Goal: Check status: Check status

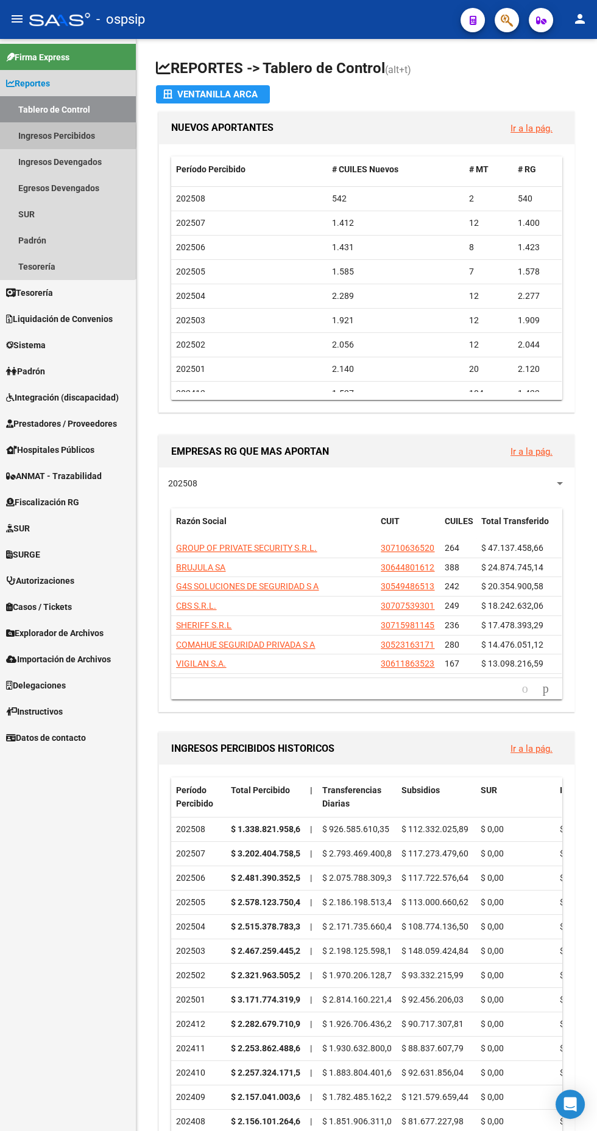
click at [49, 136] on link "Ingresos Percibidos" at bounding box center [68, 135] width 136 height 26
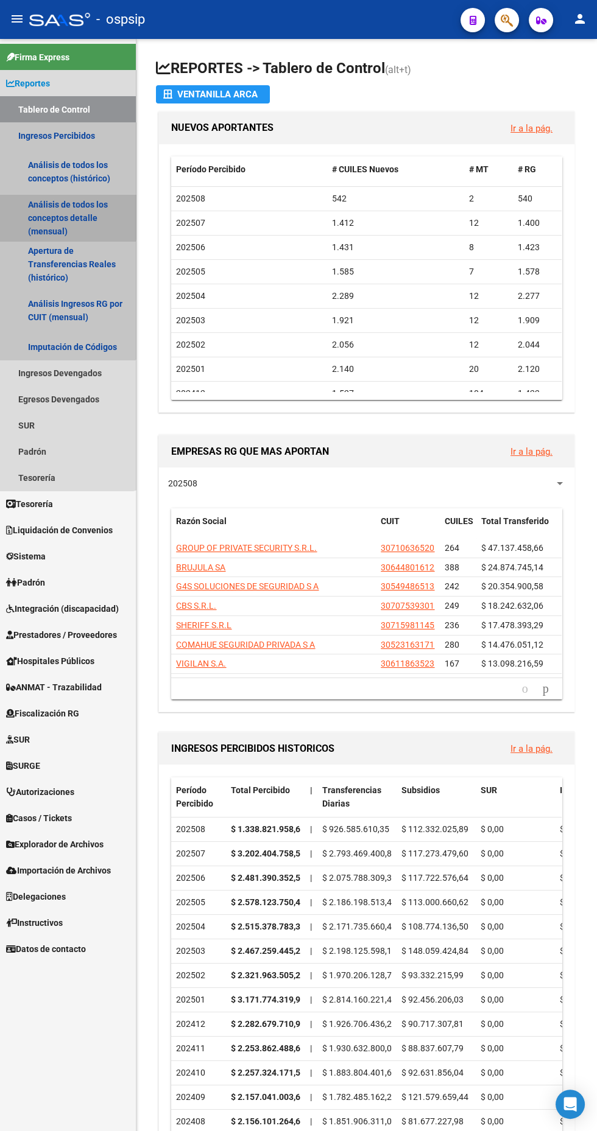
click at [41, 209] on link "Análisis de todos los conceptos detalle (mensual)" at bounding box center [68, 218] width 136 height 46
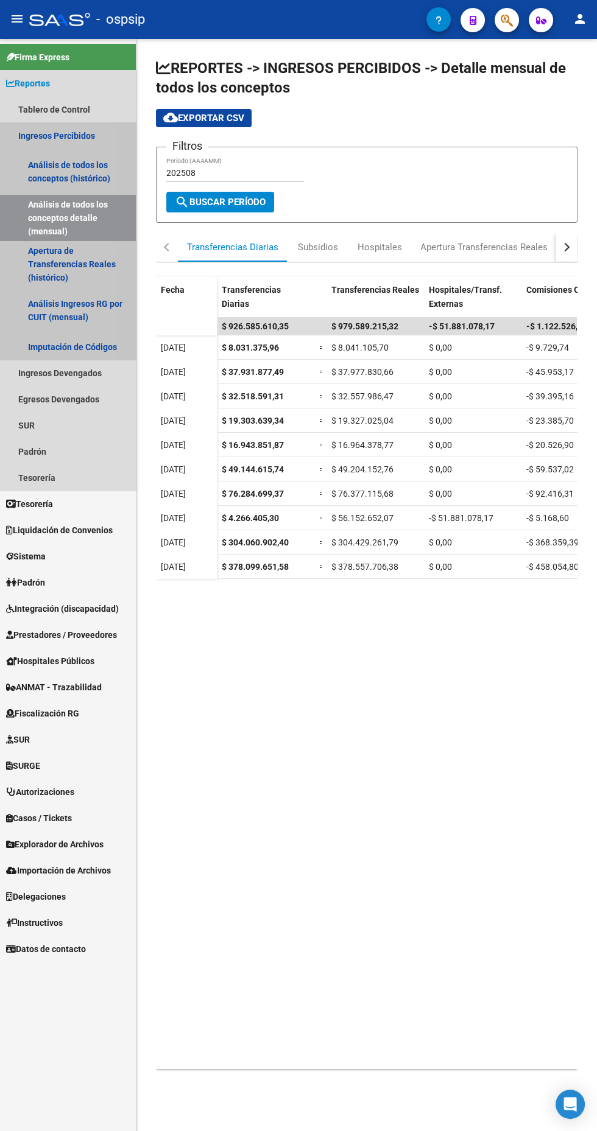
click at [46, 136] on link "Ingresos Percibidos" at bounding box center [68, 135] width 136 height 26
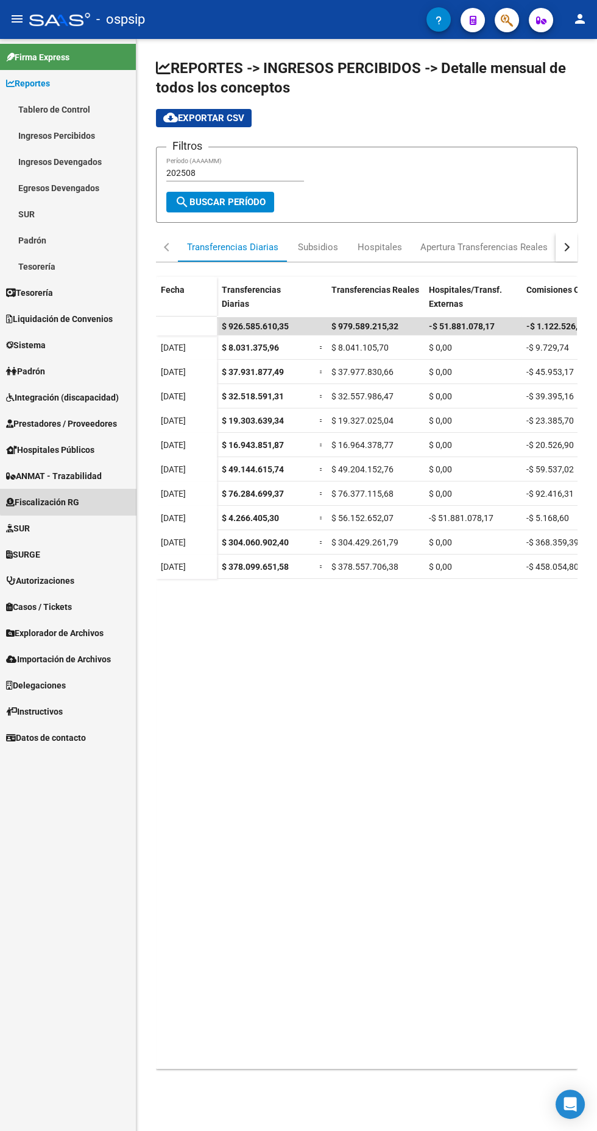
click at [70, 502] on span "Fiscalización RG" at bounding box center [42, 502] width 73 height 13
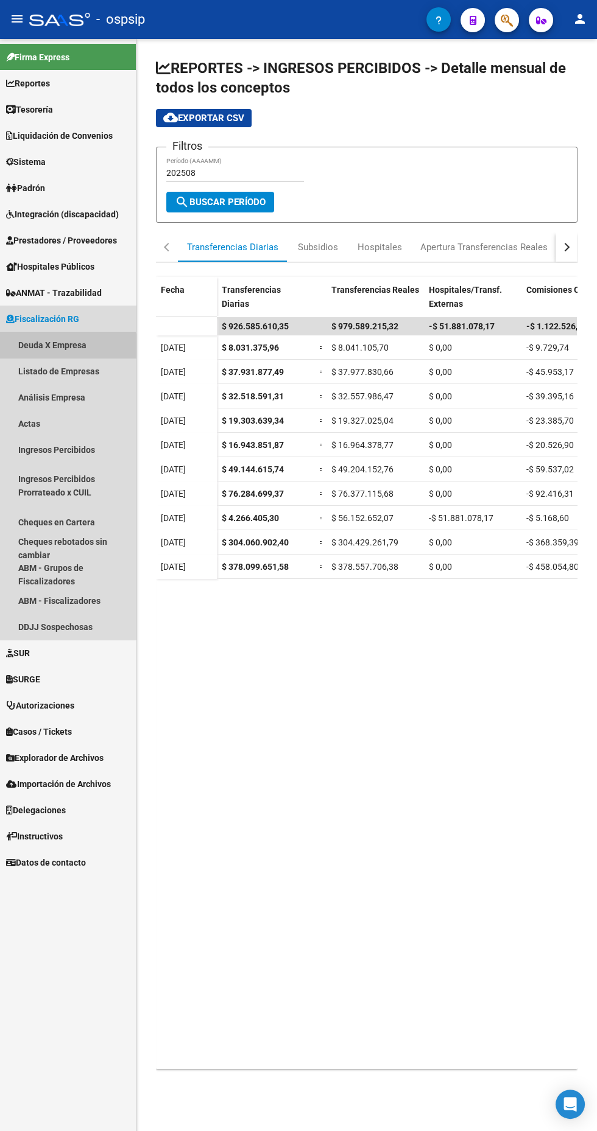
click at [63, 345] on link "Deuda X Empresa" at bounding box center [68, 345] width 136 height 26
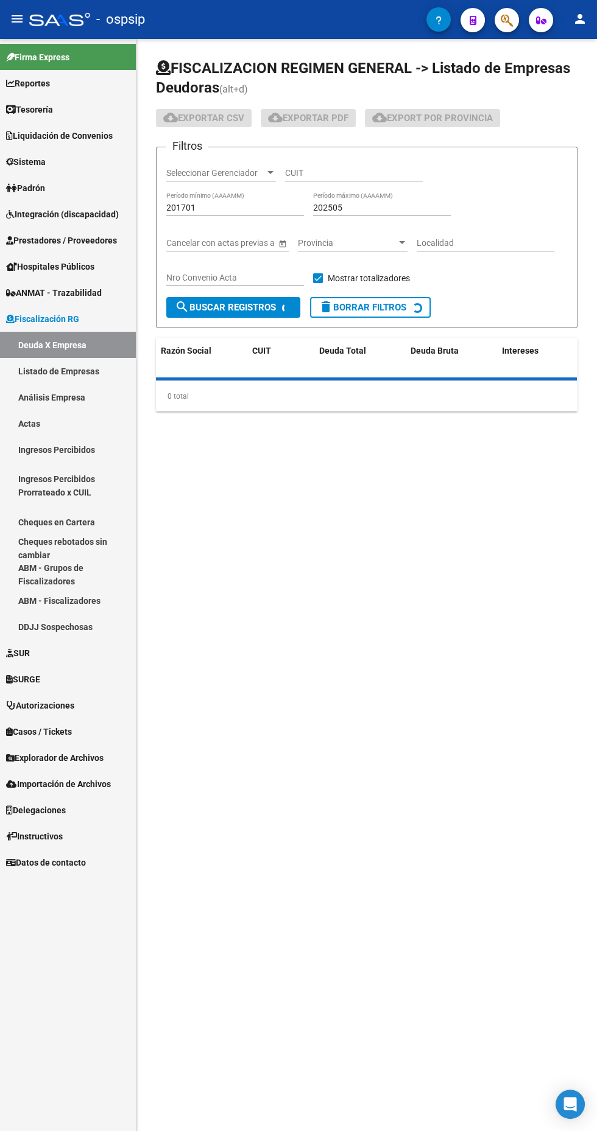
click at [216, 208] on input "201701" at bounding box center [235, 208] width 138 height 10
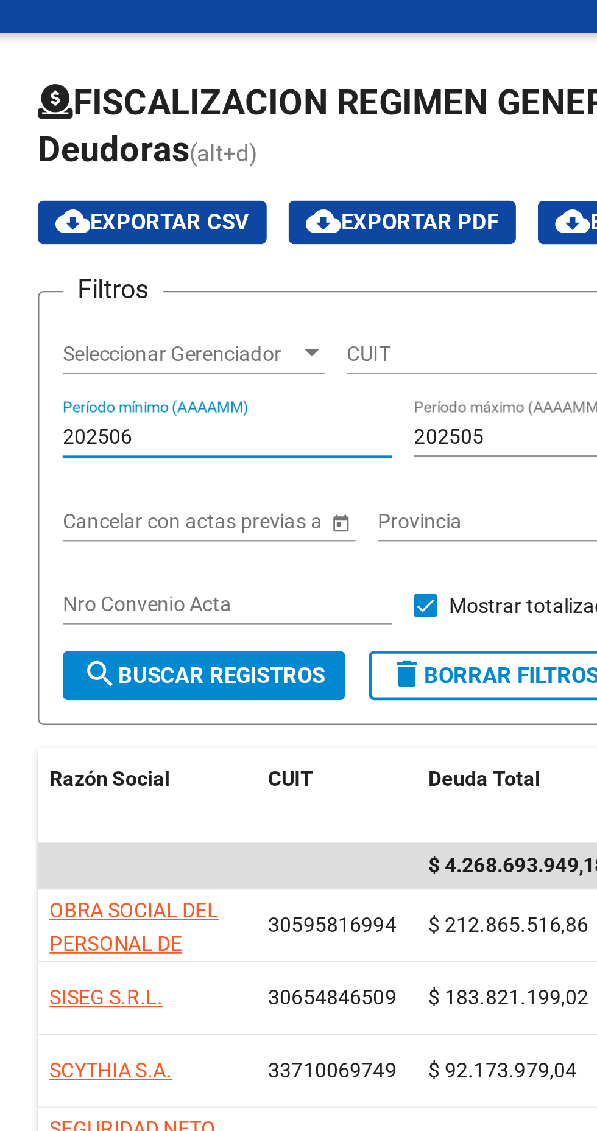
type input "202506"
click at [348, 207] on input "202505" at bounding box center [382, 208] width 138 height 10
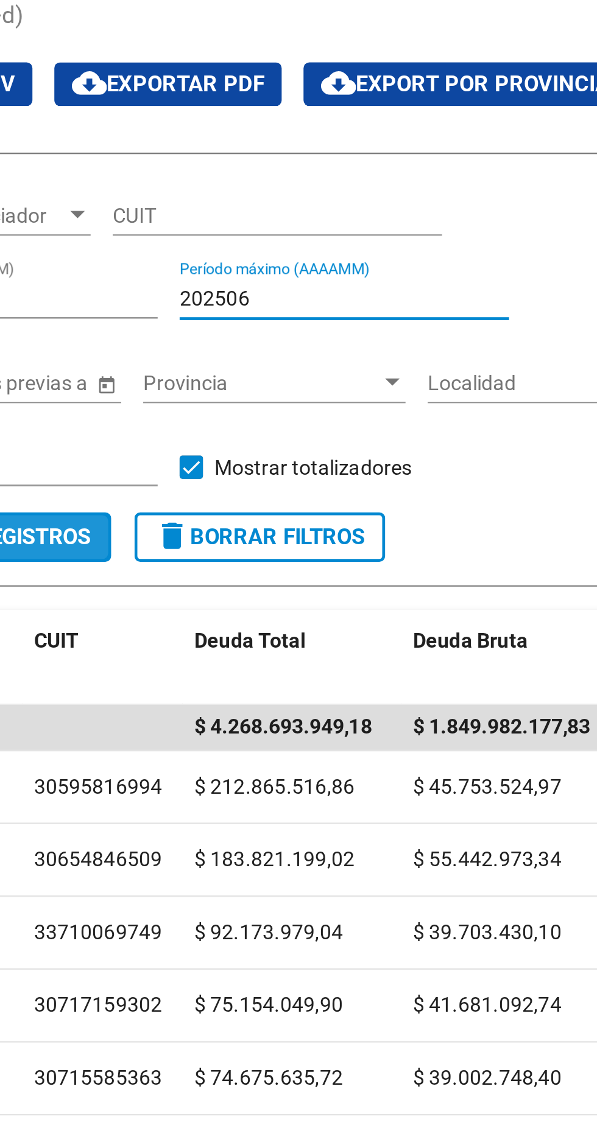
type input "202506"
click at [262, 306] on span "search Buscar Registros" at bounding box center [225, 307] width 101 height 11
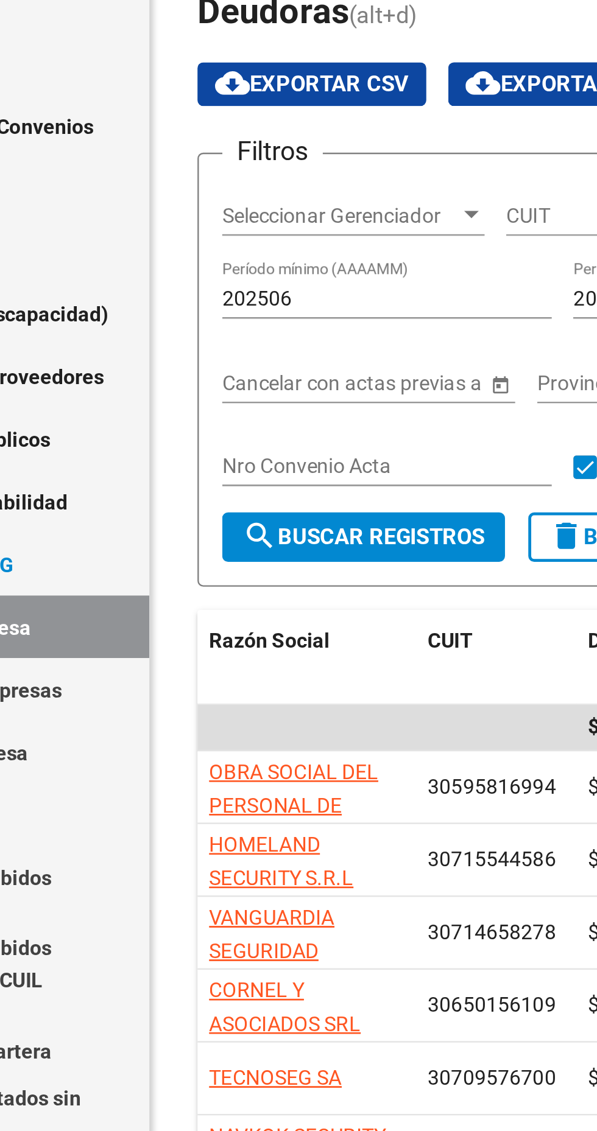
click at [211, 211] on input "202506" at bounding box center [235, 208] width 138 height 10
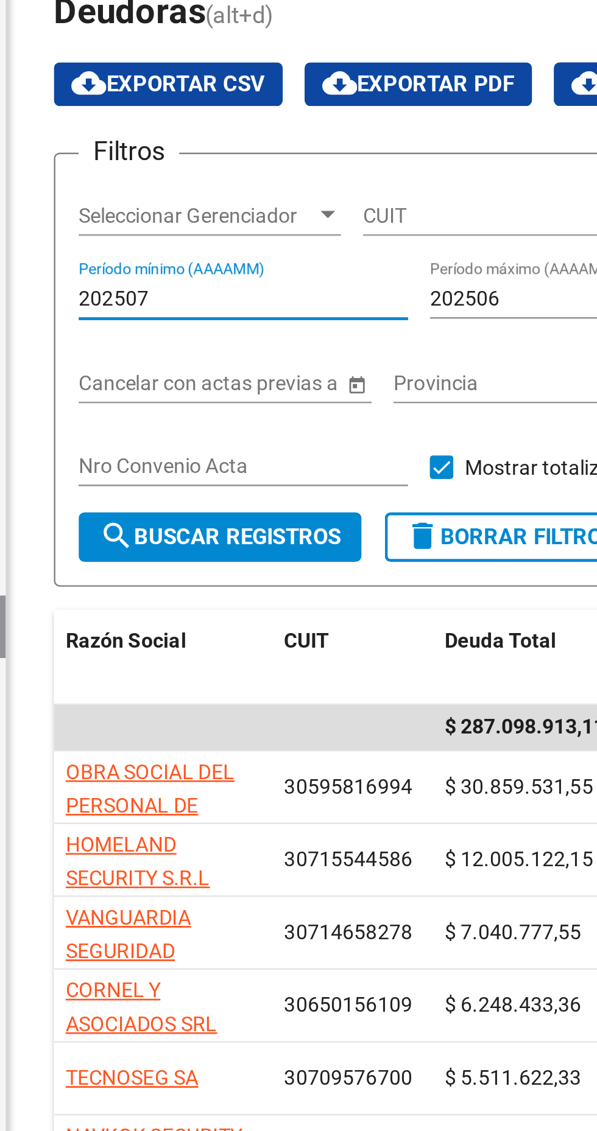
type input "202507"
click at [359, 211] on input "202506" at bounding box center [382, 208] width 138 height 10
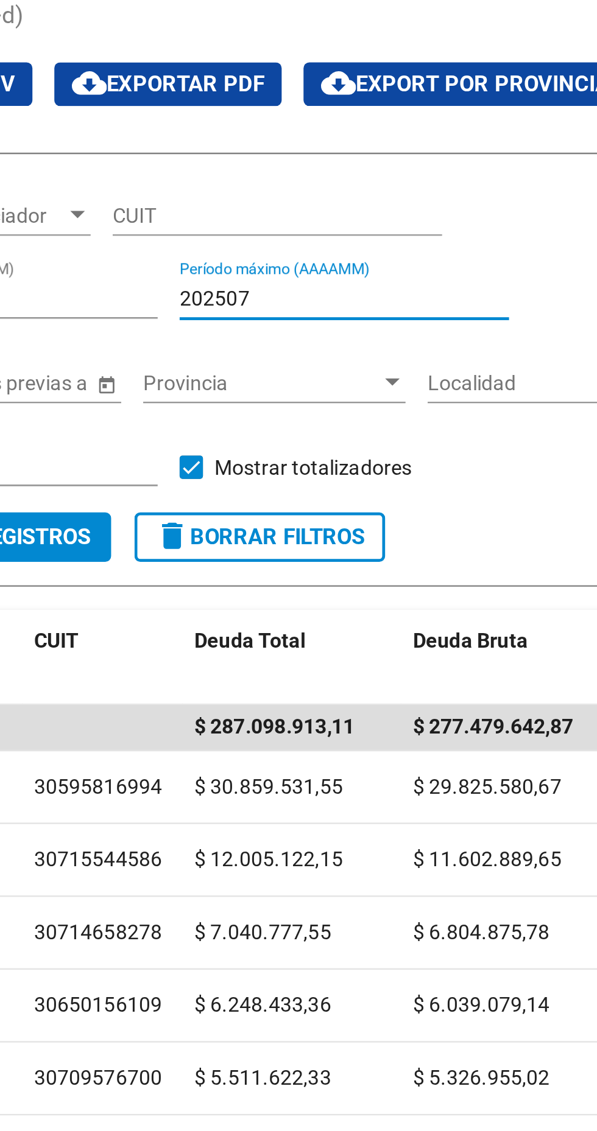
type input "202507"
click at [261, 308] on span "search Buscar Registros" at bounding box center [225, 307] width 101 height 11
